Goal: Transaction & Acquisition: Obtain resource

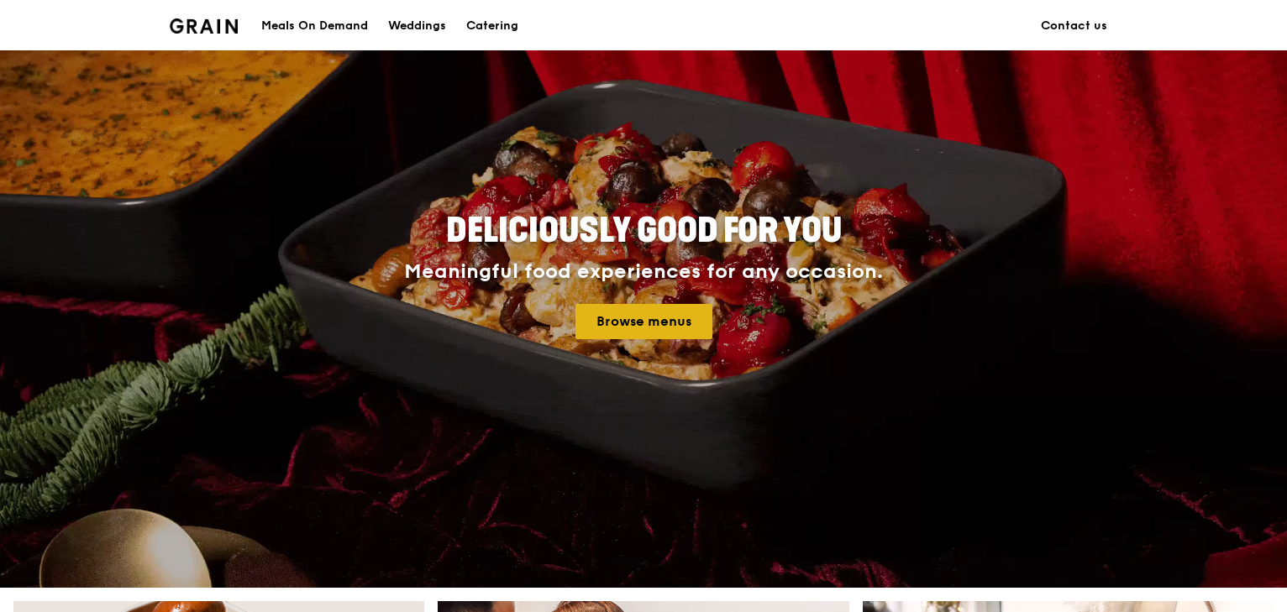
scroll to position [84, 0]
click at [660, 318] on link "Browse menus" at bounding box center [643, 321] width 137 height 35
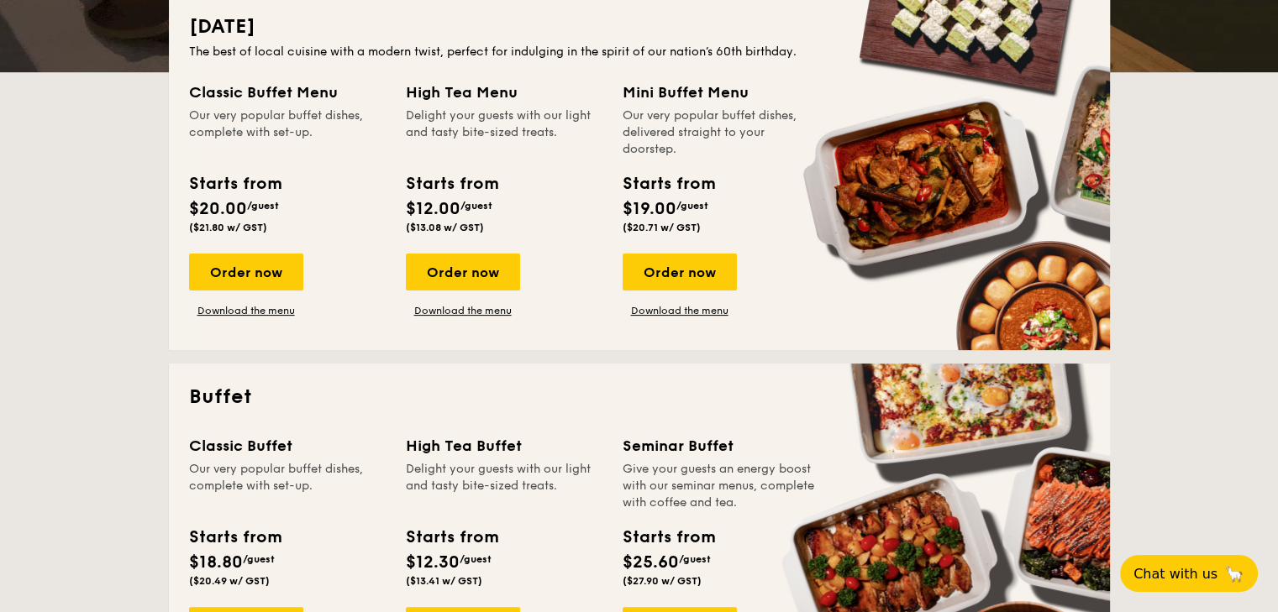
scroll to position [504, 0]
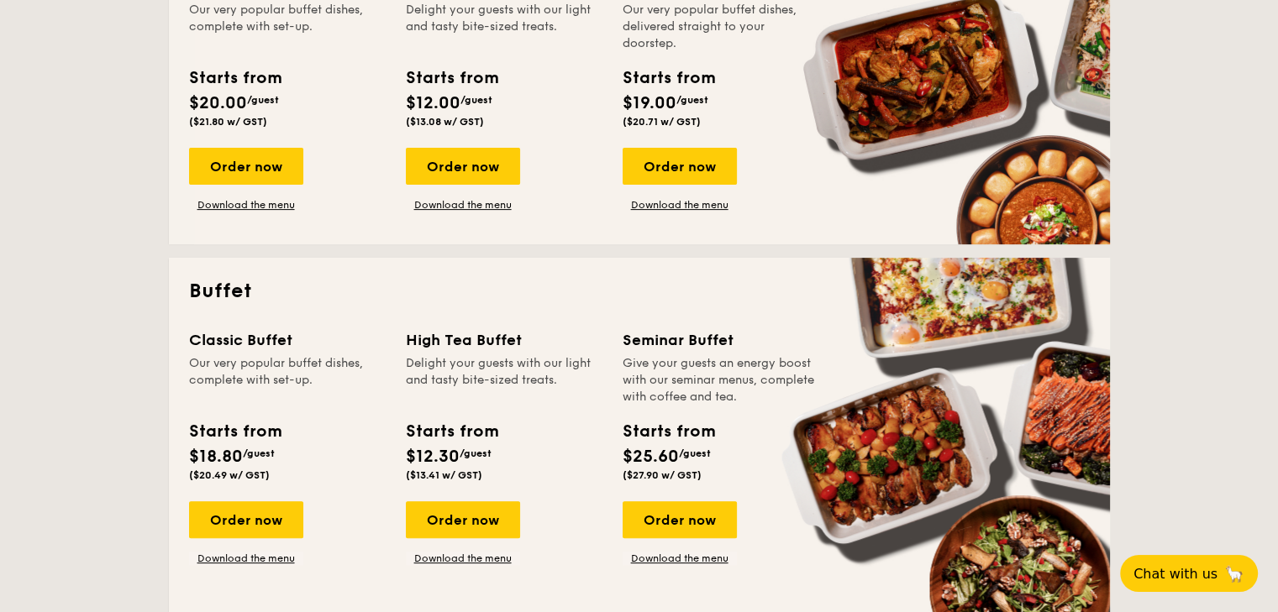
drag, startPoint x: 979, startPoint y: 125, endPoint x: 122, endPoint y: 298, distance: 874.8
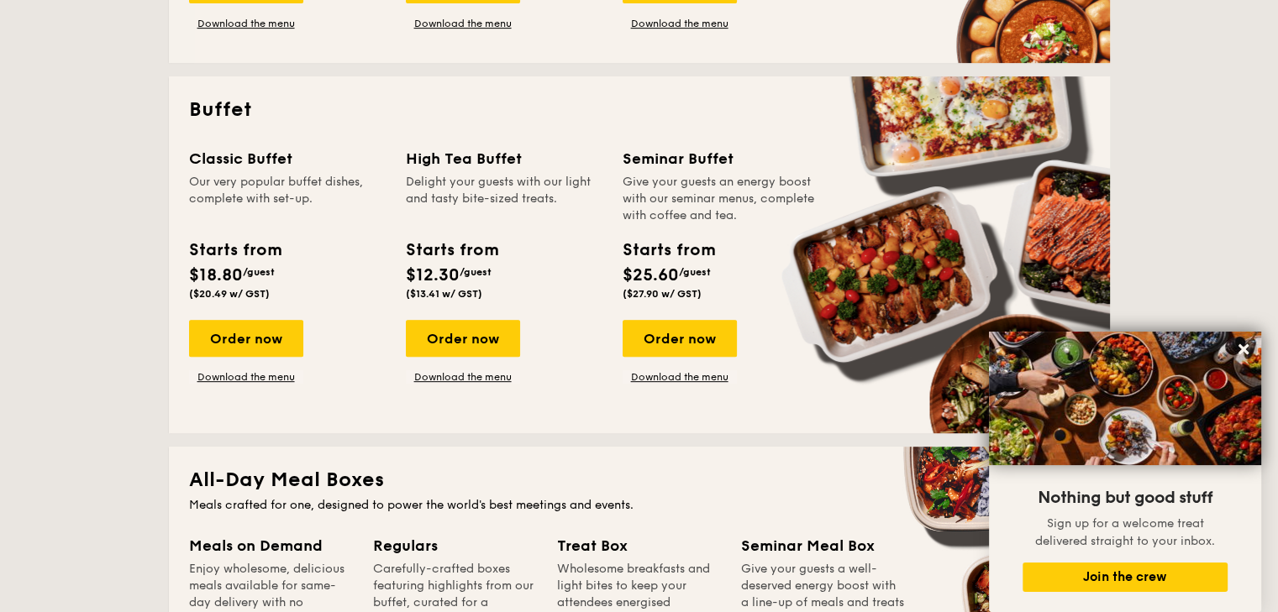
scroll to position [672, 0]
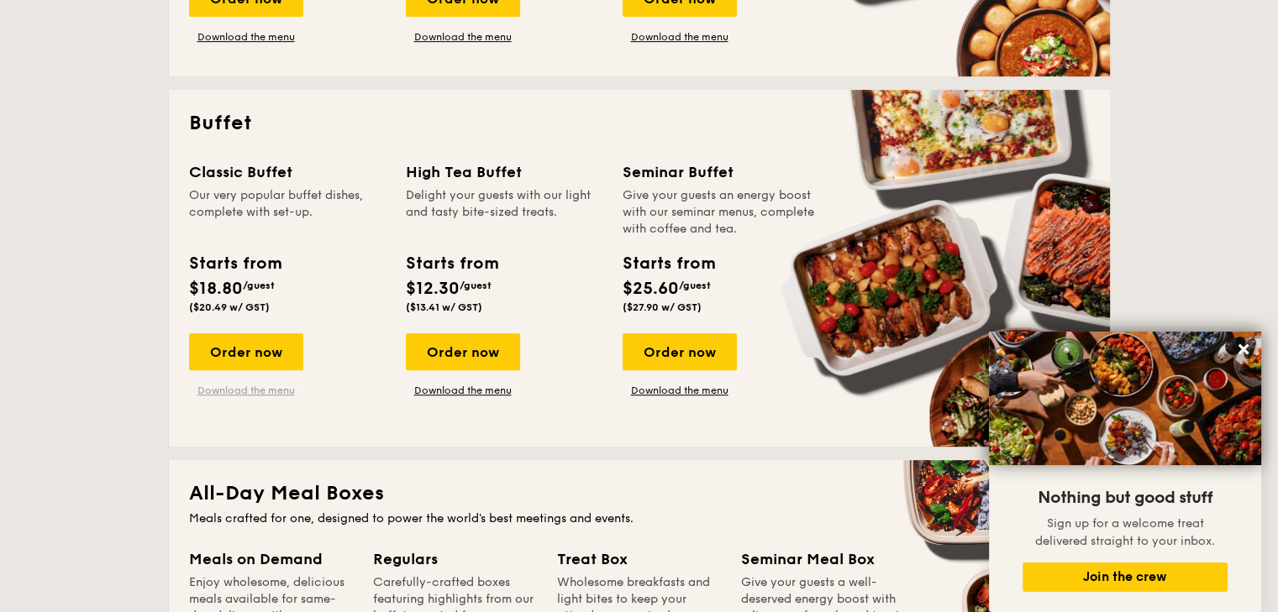
click at [265, 391] on link "Download the menu" at bounding box center [246, 390] width 114 height 13
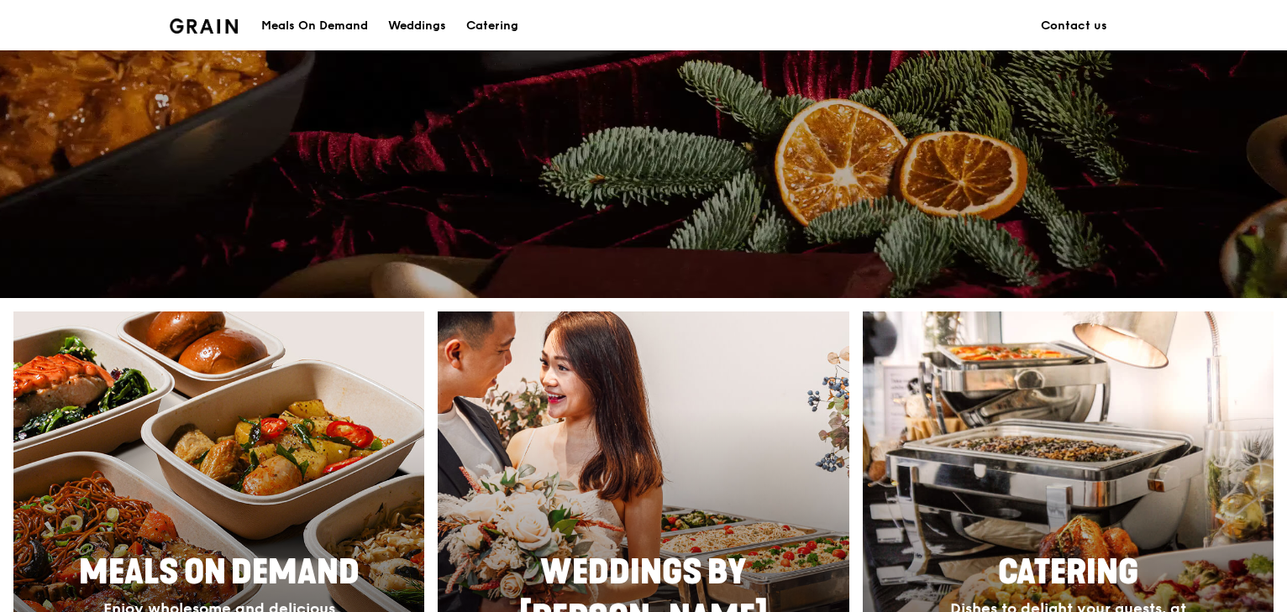
scroll to position [252, 0]
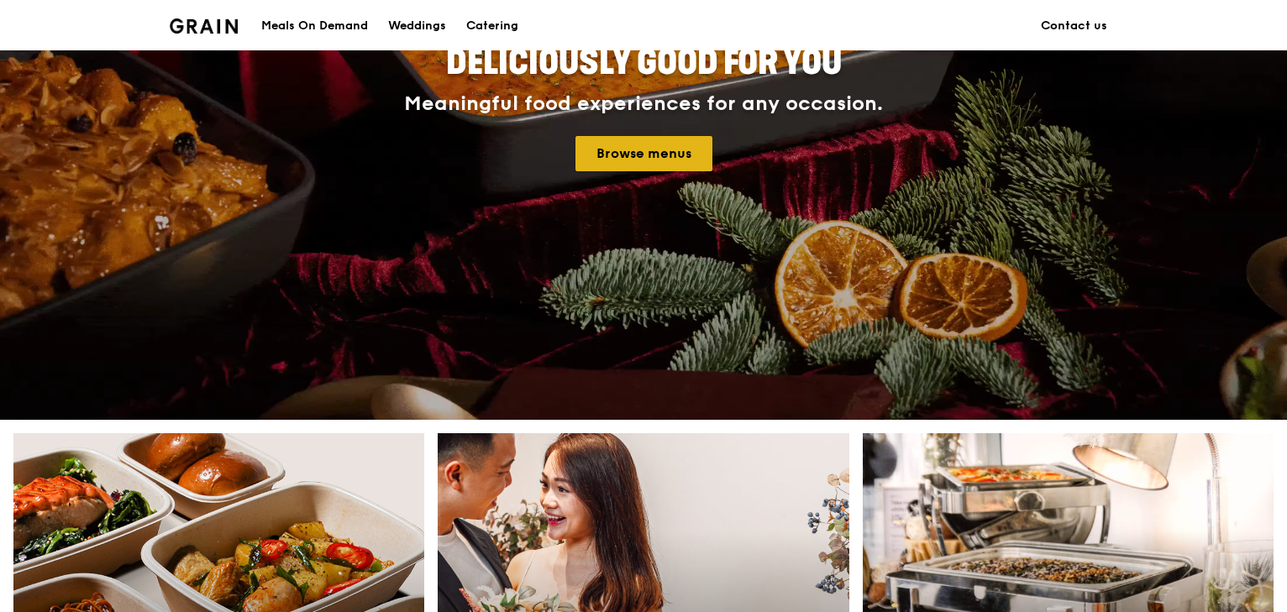
click at [664, 143] on link "Browse menus" at bounding box center [643, 153] width 137 height 35
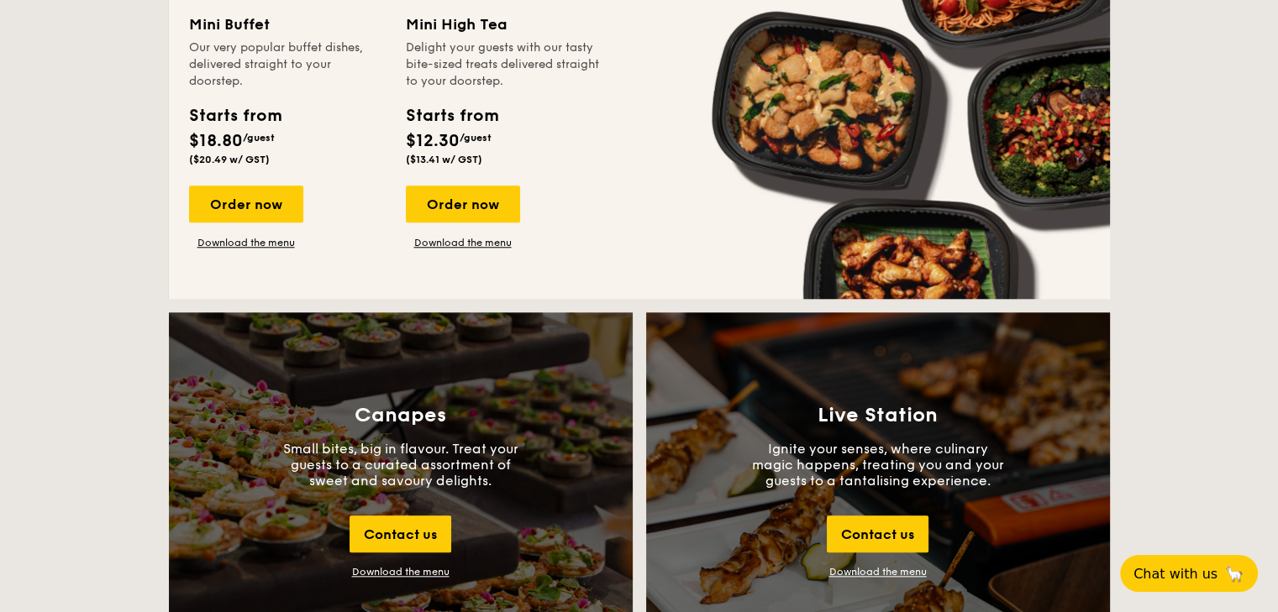
scroll to position [1512, 0]
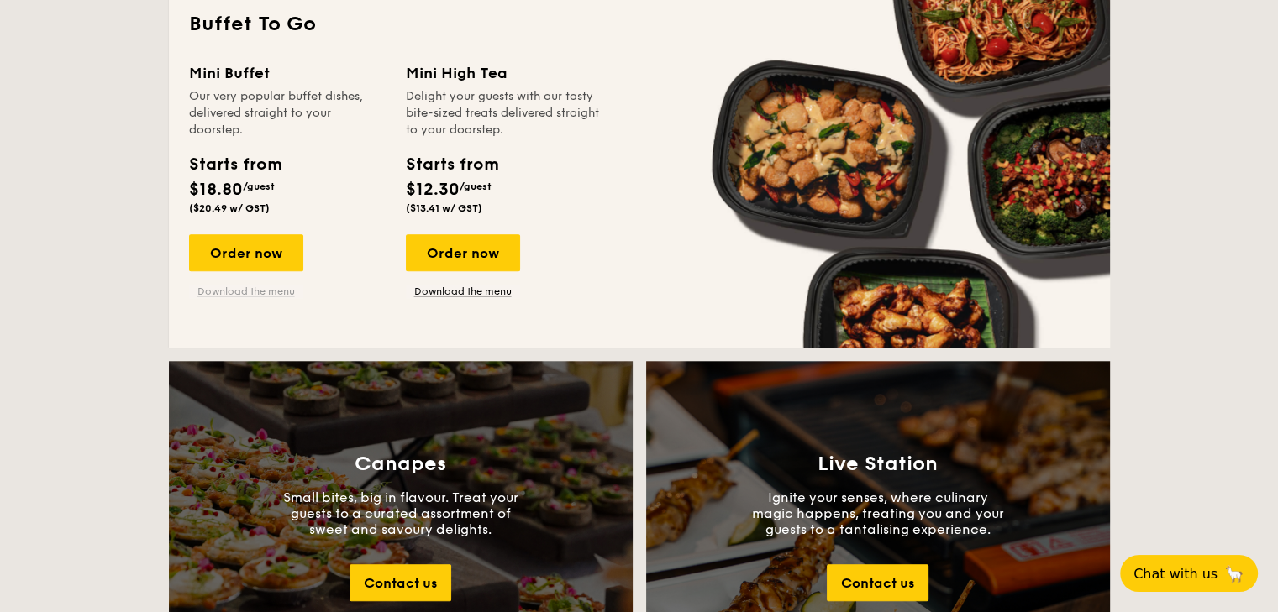
click at [244, 291] on link "Download the menu" at bounding box center [246, 291] width 114 height 13
